Goal: Information Seeking & Learning: Learn about a topic

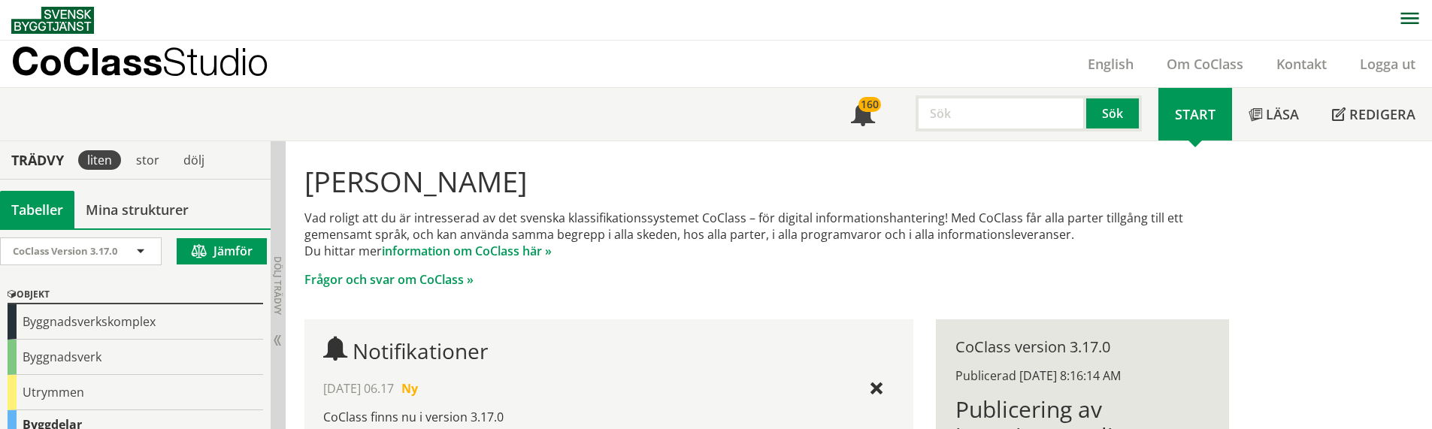
scroll to position [376, 0]
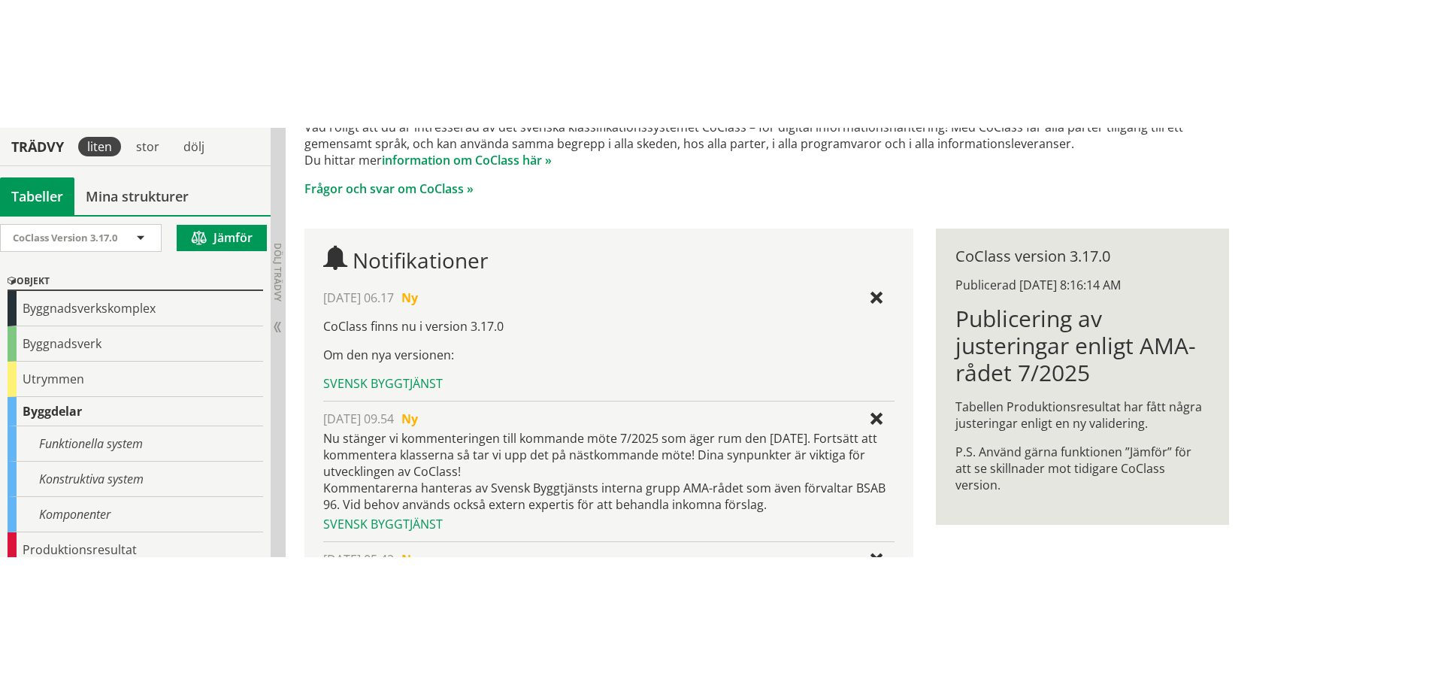
scroll to position [198, 0]
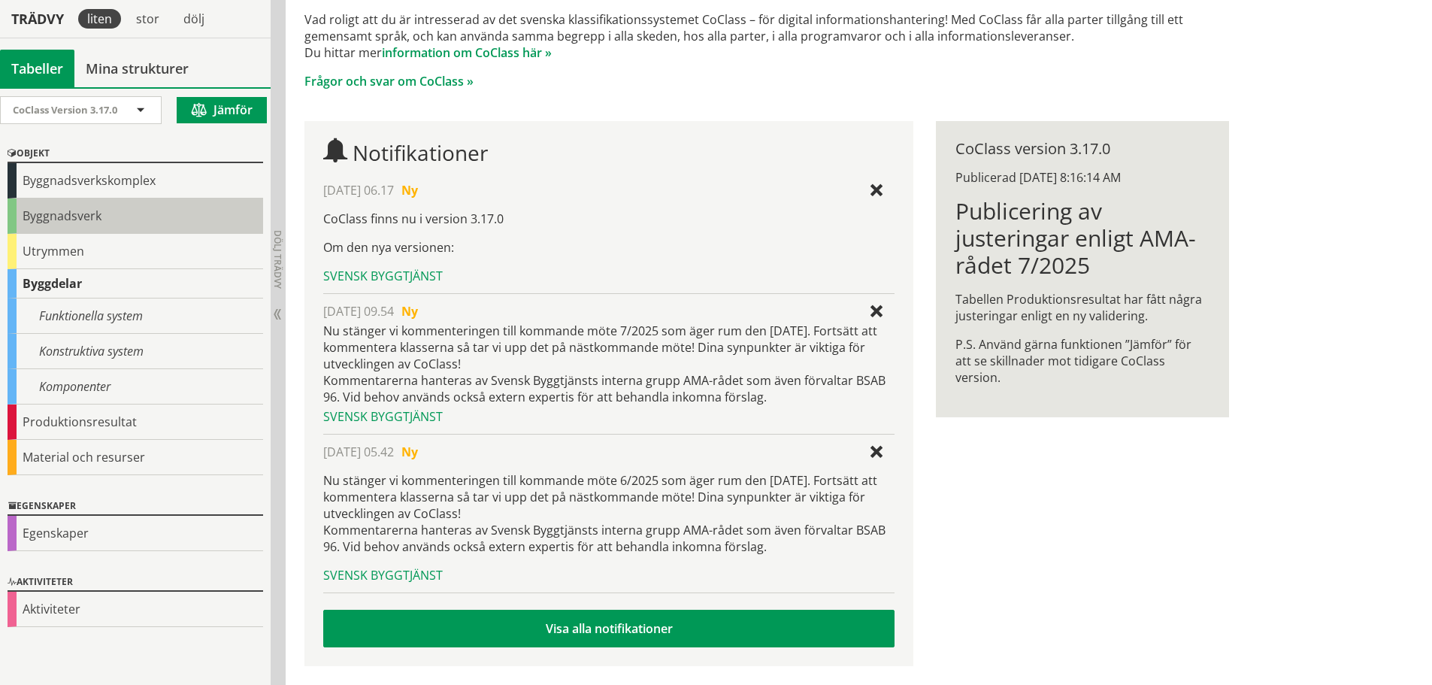
click at [65, 219] on div "Byggnadsverk" at bounding box center [136, 215] width 256 height 35
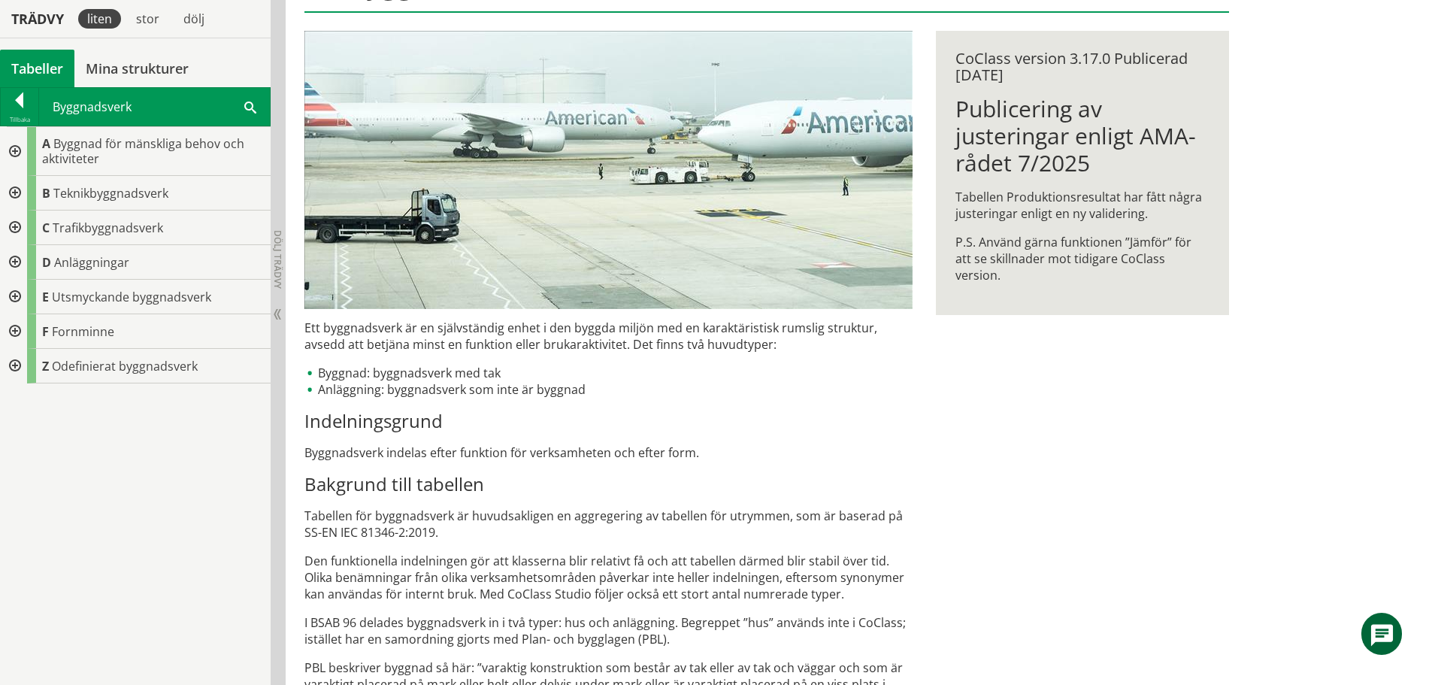
click at [15, 225] on div at bounding box center [13, 227] width 27 height 35
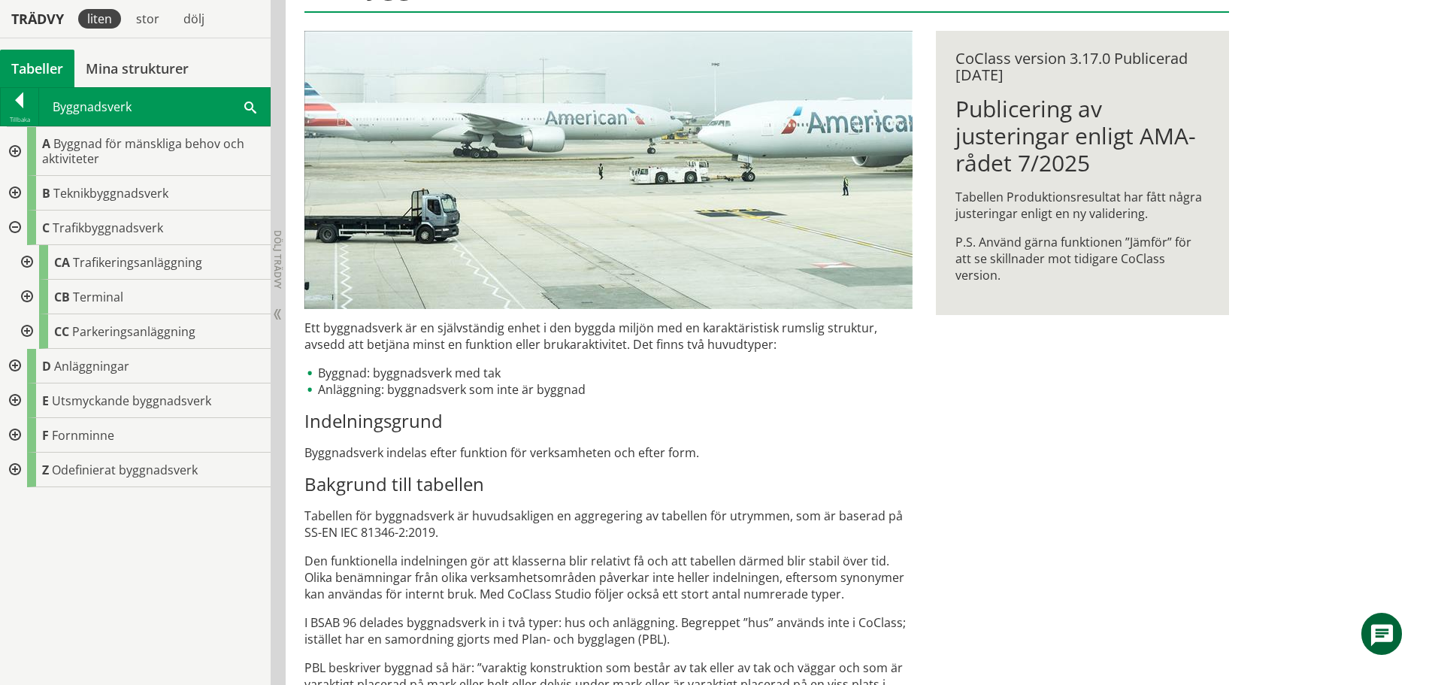
click at [27, 259] on div at bounding box center [25, 262] width 27 height 35
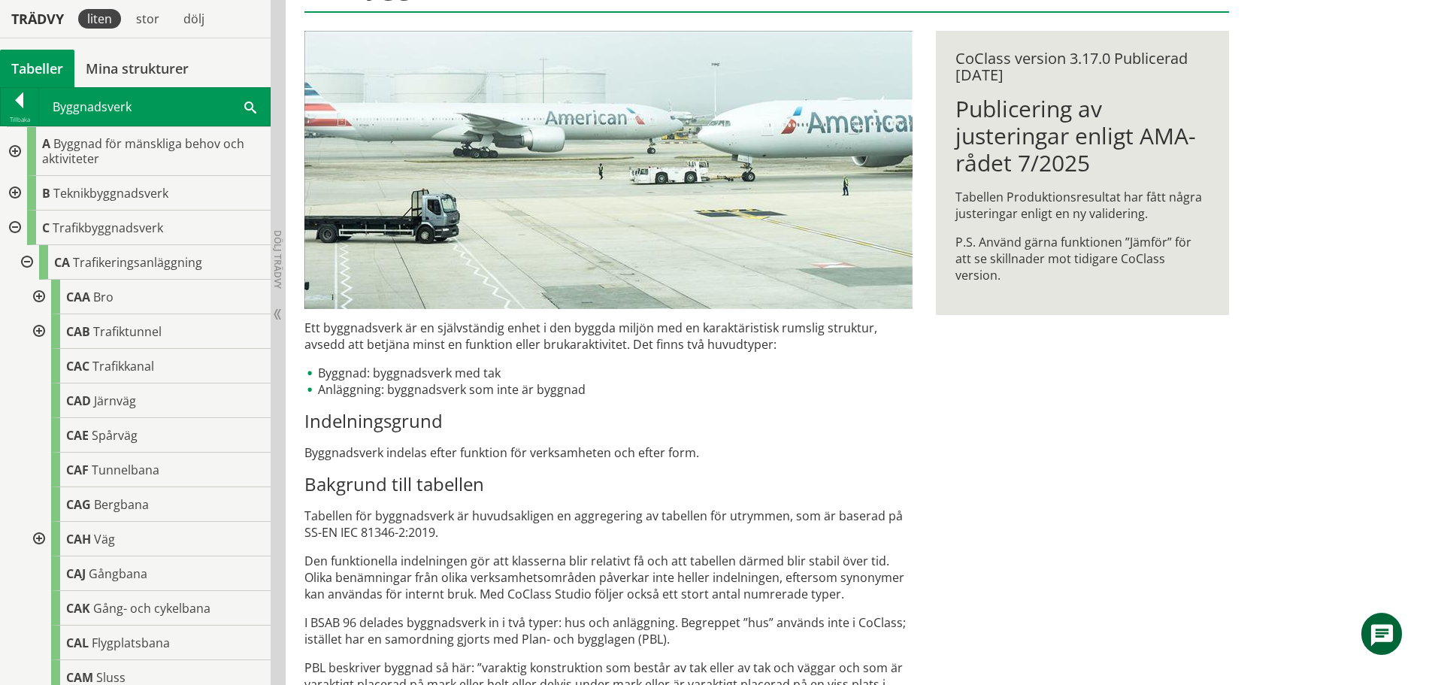
click at [40, 295] on div at bounding box center [37, 297] width 27 height 35
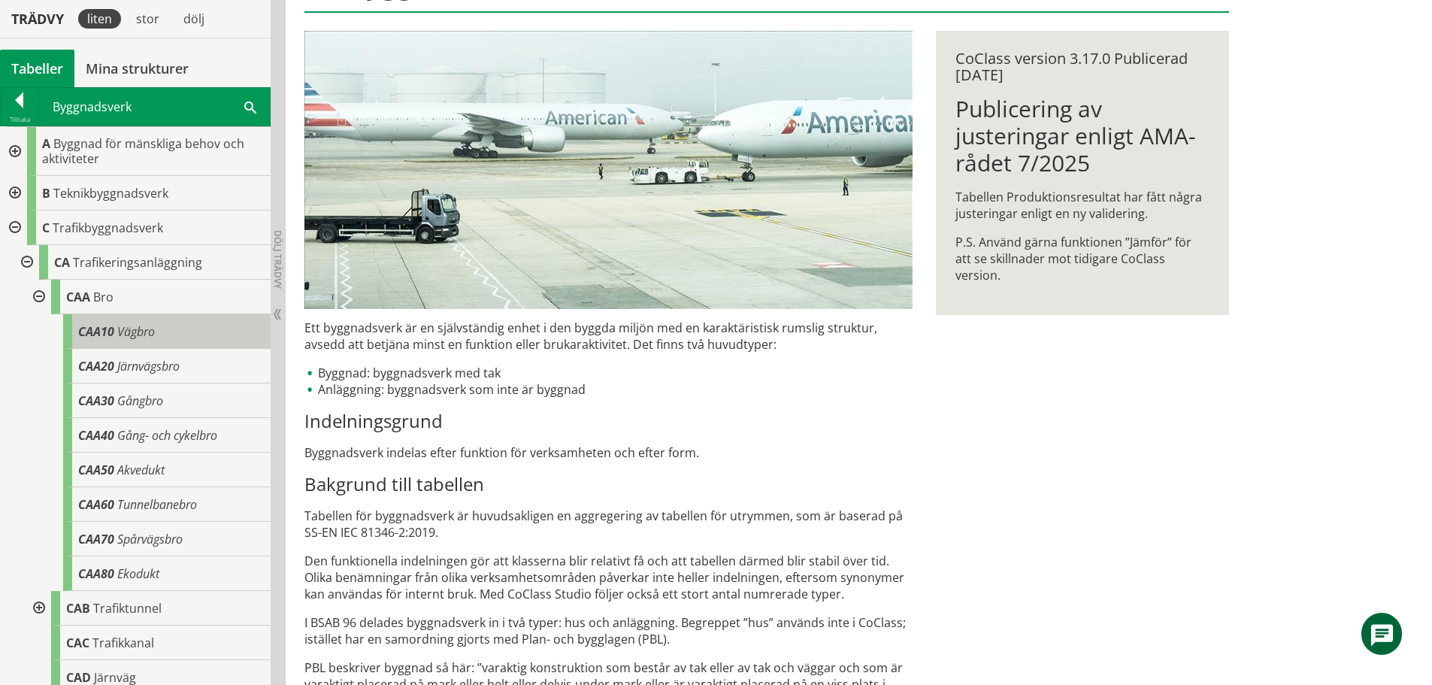
click at [139, 331] on span "Vägbro" at bounding box center [136, 331] width 38 height 17
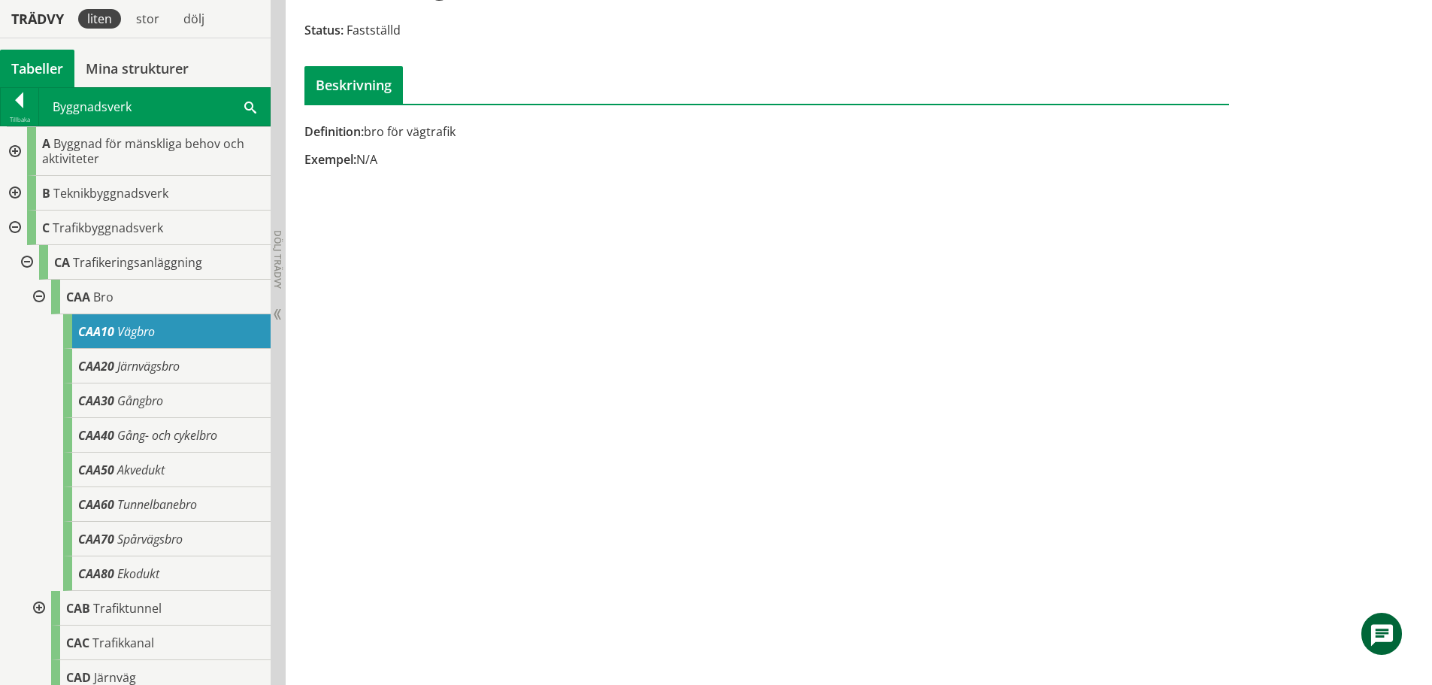
click at [11, 226] on div at bounding box center [13, 227] width 27 height 35
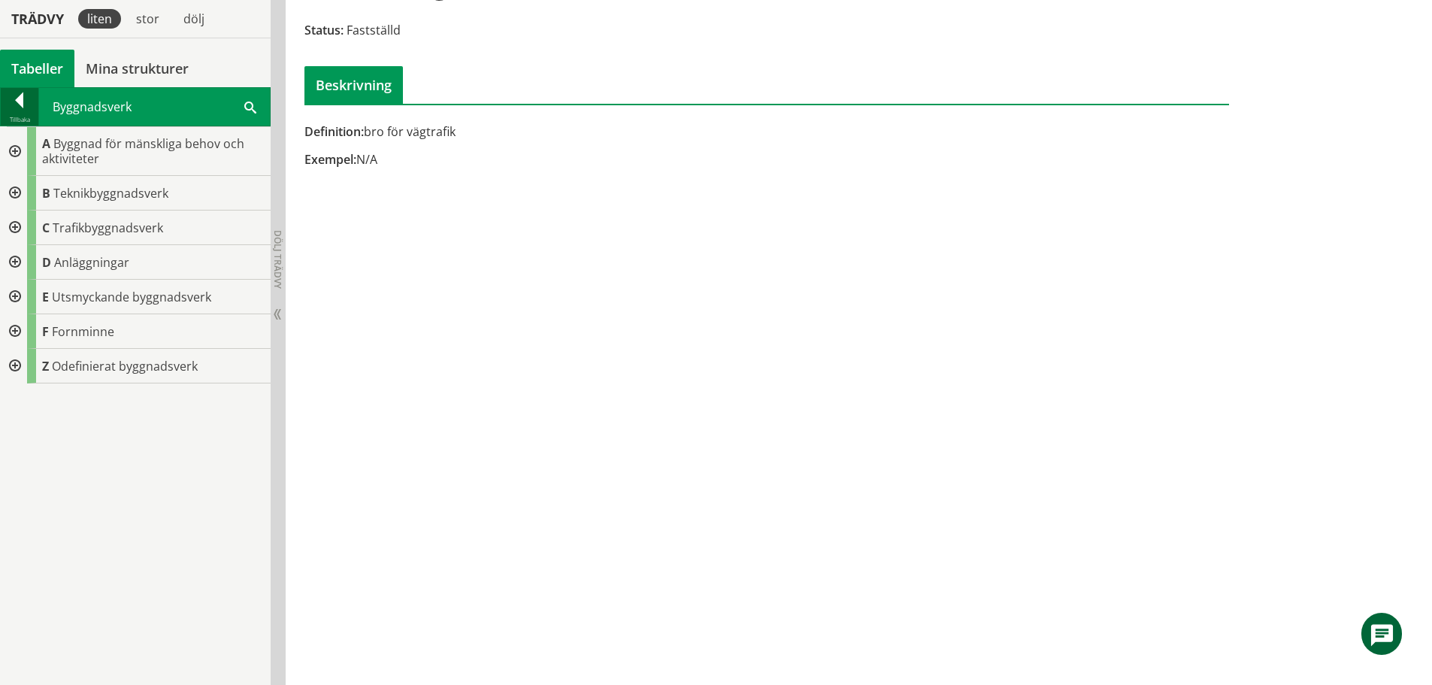
click at [23, 98] on div at bounding box center [20, 102] width 38 height 21
